Goal: Task Accomplishment & Management: Manage account settings

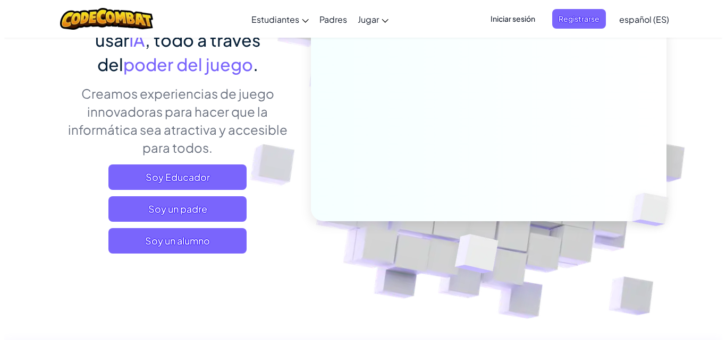
scroll to position [106, 0]
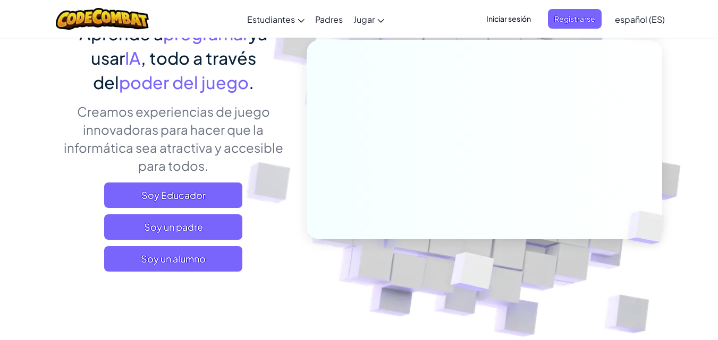
drag, startPoint x: 484, startPoint y: 35, endPoint x: 519, endPoint y: 2, distance: 47.7
click at [510, 15] on div "Cambiar modo de navegación Estudiantes Crear cuenta gratis. Soluciones para esc…" at bounding box center [358, 19] width 723 height 38
click at [511, 20] on font "Iniciar sesión" at bounding box center [508, 19] width 45 height 10
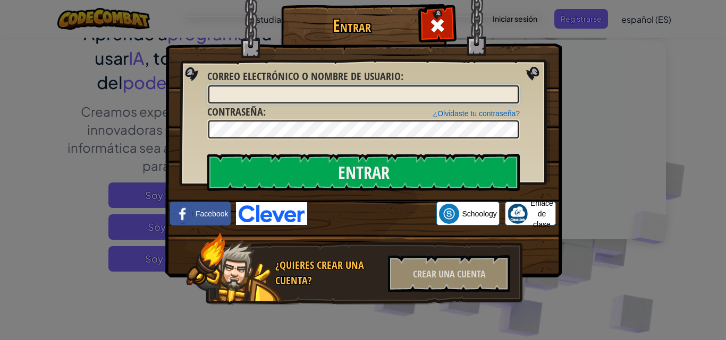
click at [434, 99] on input "Correo electrónico o nombre de usuario :" at bounding box center [363, 95] width 310 height 18
click at [395, 88] on input "Correo electrónico o nombre de usuario :" at bounding box center [363, 95] width 310 height 18
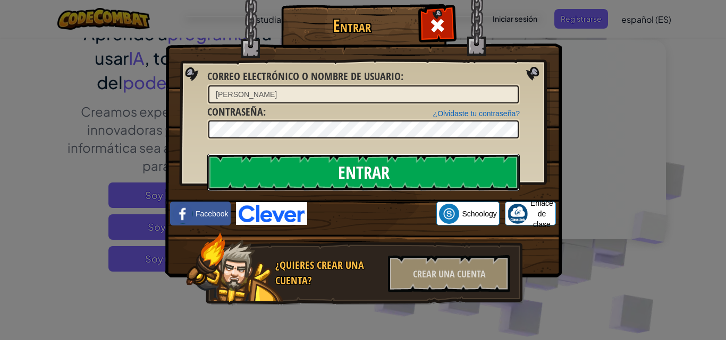
click at [388, 169] on input "Entrar" at bounding box center [363, 172] width 312 height 37
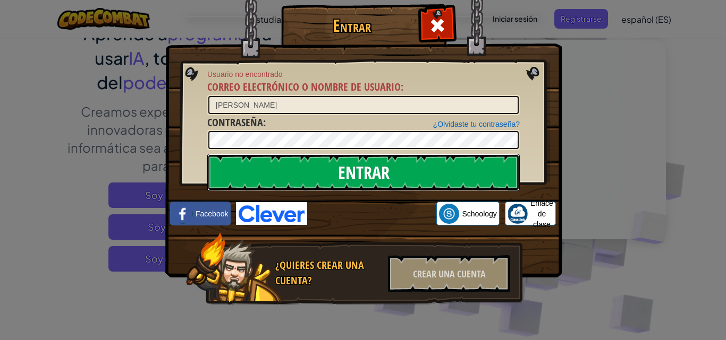
click at [376, 169] on input "Entrar" at bounding box center [363, 172] width 312 height 37
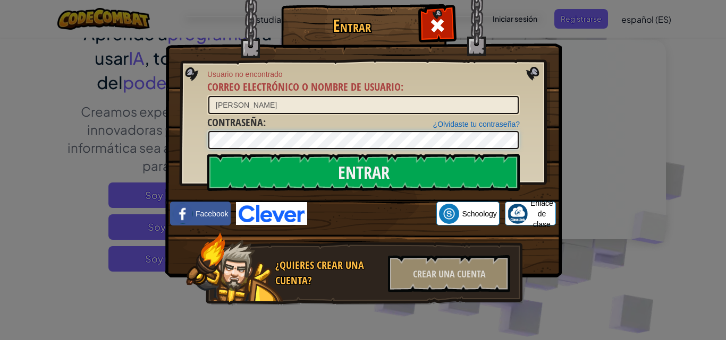
click at [207, 154] on input "Entrar" at bounding box center [363, 172] width 312 height 37
click at [451, 129] on div "¿Olvidaste tu contraseña?" at bounding box center [476, 124] width 87 height 11
click at [338, 109] on input "[PERSON_NAME]" at bounding box center [363, 105] width 310 height 18
click at [264, 104] on input "[PERSON_NAME]" at bounding box center [363, 105] width 310 height 18
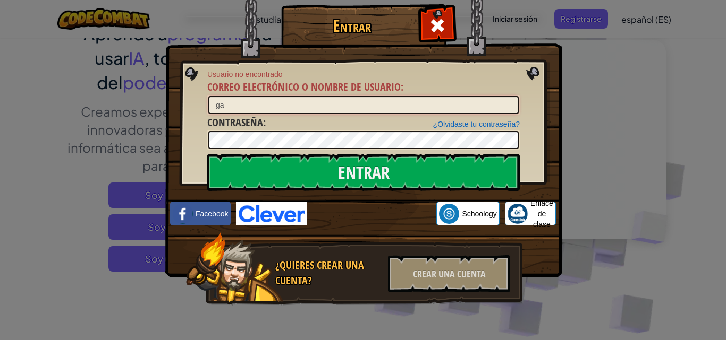
type input "g"
click at [207, 154] on input "Entrar" at bounding box center [363, 172] width 312 height 37
click at [272, 108] on input "[PERSON_NAME]" at bounding box center [363, 105] width 310 height 18
click at [233, 105] on input "[PERSON_NAME]" at bounding box center [363, 105] width 310 height 18
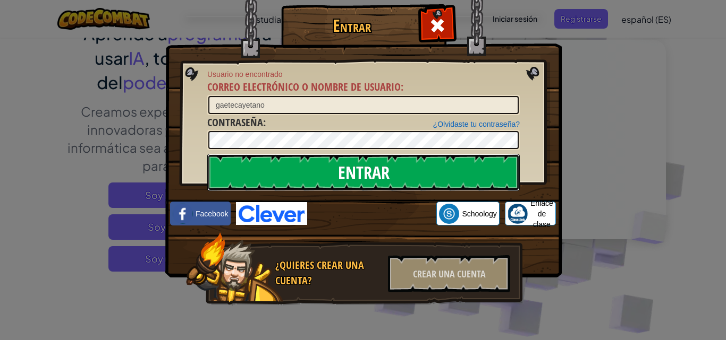
click at [286, 166] on input "Entrar" at bounding box center [363, 172] width 312 height 37
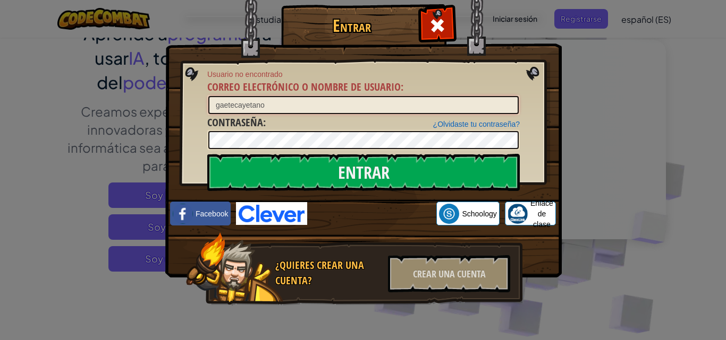
click at [305, 110] on input "gaetecayetano" at bounding box center [363, 105] width 310 height 18
type input "g"
click at [318, 107] on input "Correo electrónico o nombre de usuario :" at bounding box center [363, 105] width 310 height 18
type input "gaetec"
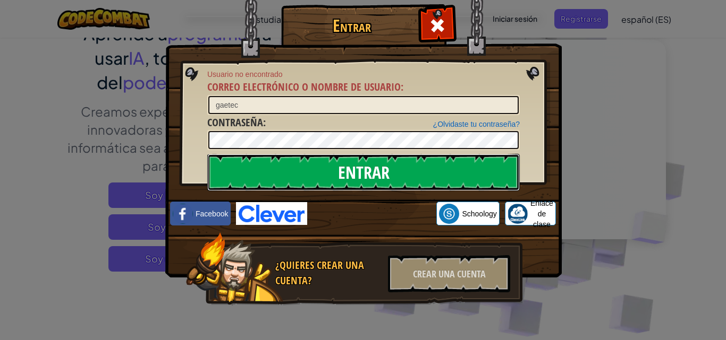
click at [390, 174] on input "Entrar" at bounding box center [363, 172] width 312 height 37
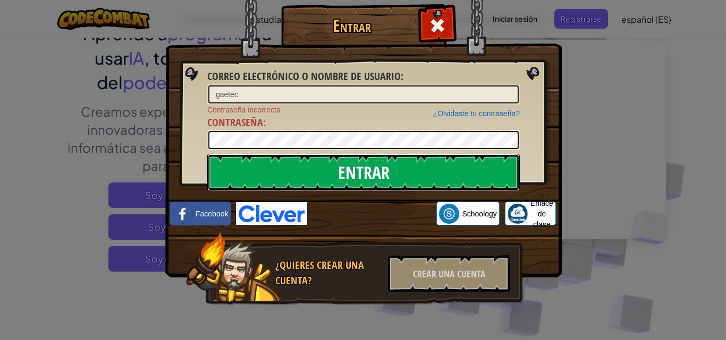
click at [389, 174] on input "Entrar" at bounding box center [363, 172] width 312 height 37
click at [351, 158] on input "Entrar" at bounding box center [363, 172] width 312 height 37
